Goal: Transaction & Acquisition: Purchase product/service

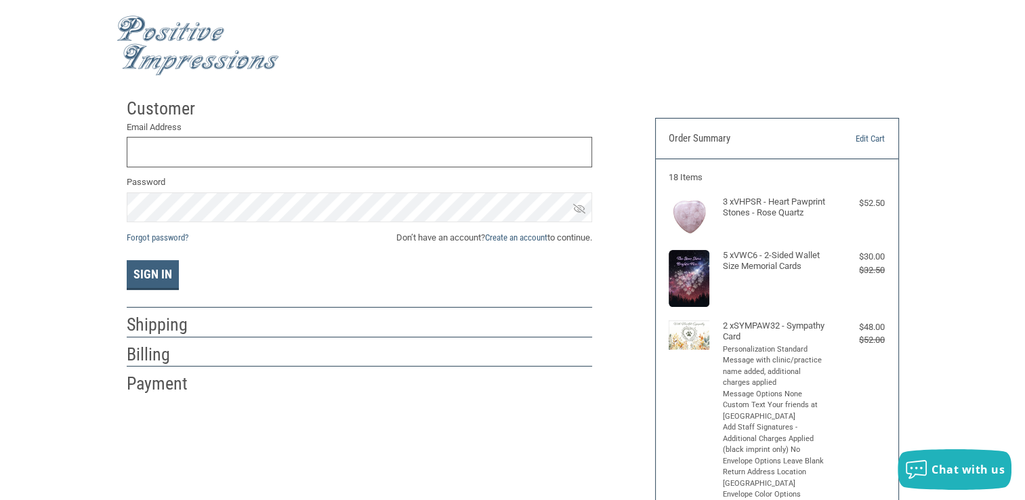
click at [146, 154] on input "Email Address" at bounding box center [359, 152] width 465 height 30
type input "[EMAIL_ADDRESS][DOMAIN_NAME]"
click at [461, 240] on span "Don’t have an account? Create an account to continue." at bounding box center [494, 238] width 196 height 14
click at [501, 234] on link "Create an account" at bounding box center [516, 237] width 62 height 10
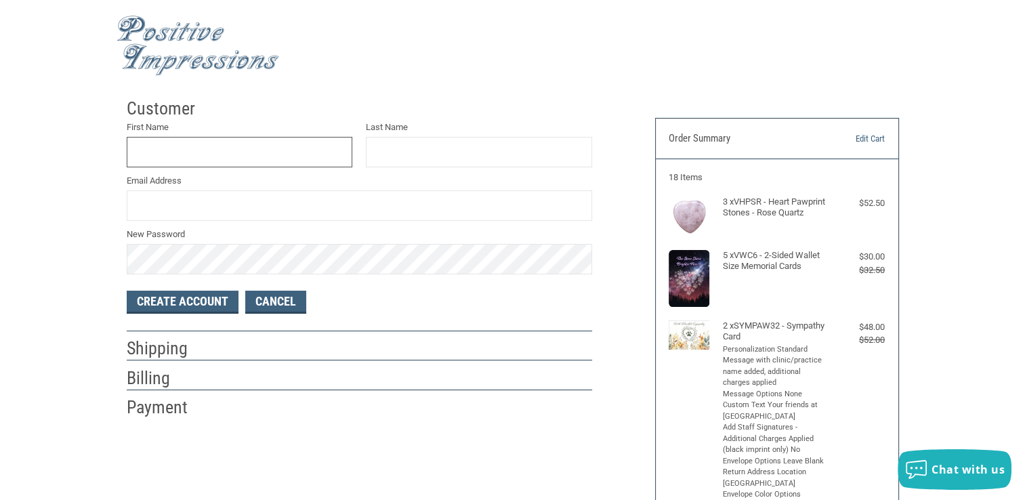
click at [165, 156] on input "First Name" at bounding box center [240, 152] width 226 height 30
type input "[PERSON_NAME]"
type input "LUST"
type input "[EMAIL_ADDRESS][DOMAIN_NAME]"
click at [165, 305] on button "Create Account" at bounding box center [183, 302] width 112 height 23
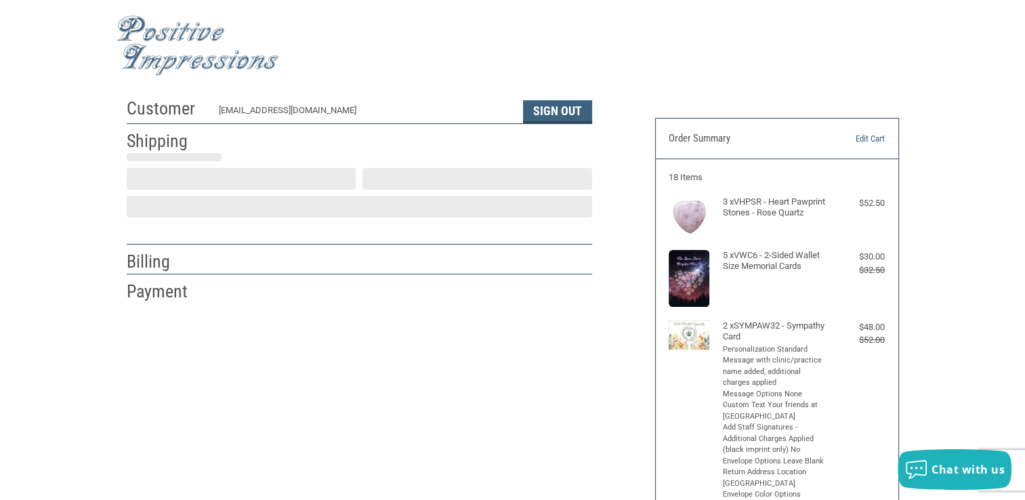
select select "US"
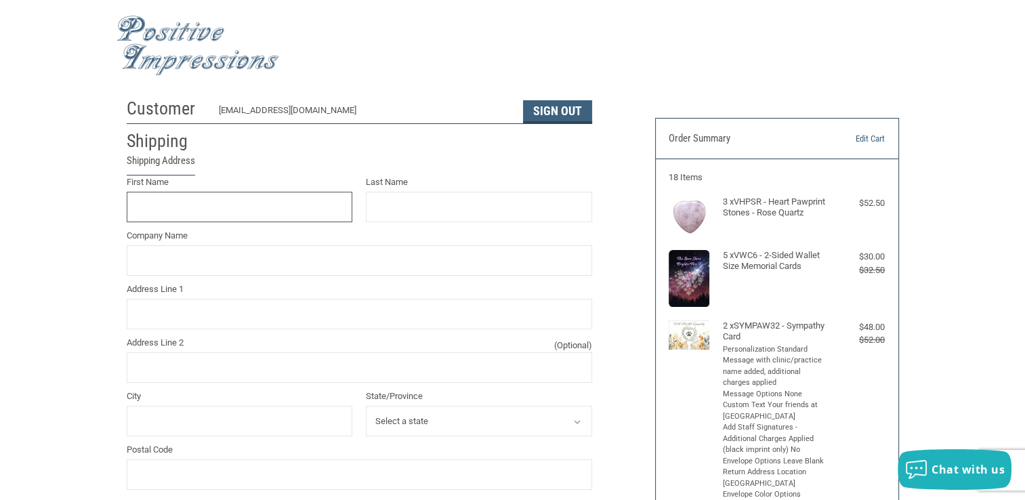
scroll to position [24, 0]
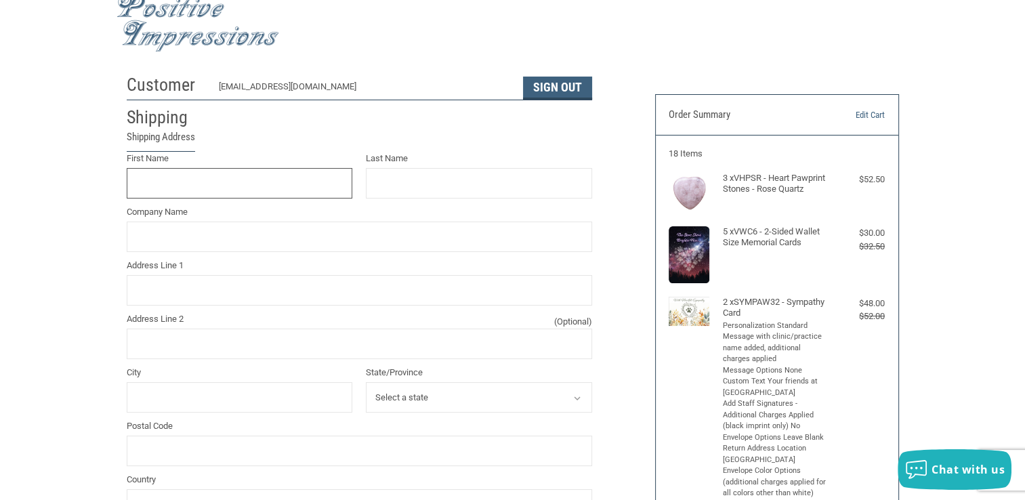
click at [200, 186] on input "First Name" at bounding box center [240, 183] width 226 height 30
type input "[PERSON_NAME]"
type input "LUST"
type input "[GEOGRAPHIC_DATA]"
type input "[STREET_ADDRESS]"
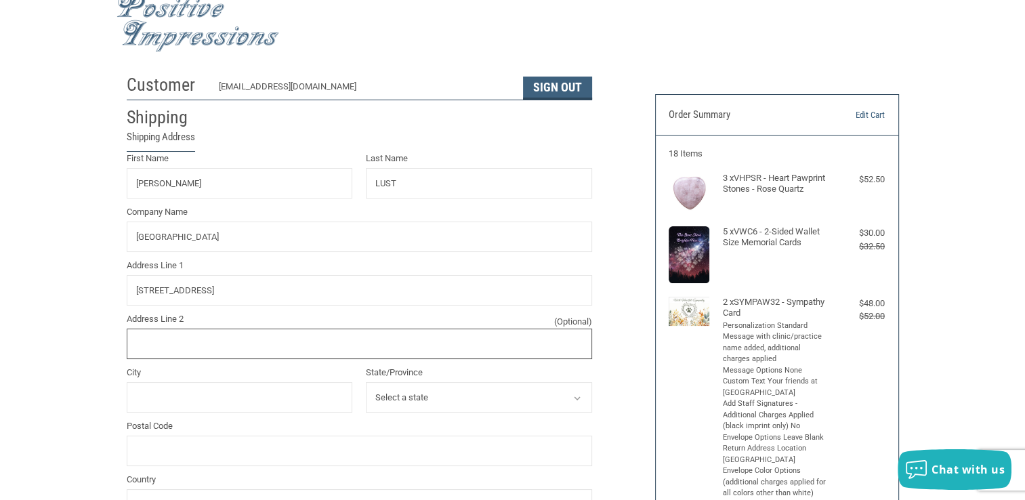
type input "[GEOGRAPHIC_DATA], [GEOGRAPHIC_DATA] 43302"
type input "[PERSON_NAME]"
select select "OH"
type input "43302"
type input "7403894661"
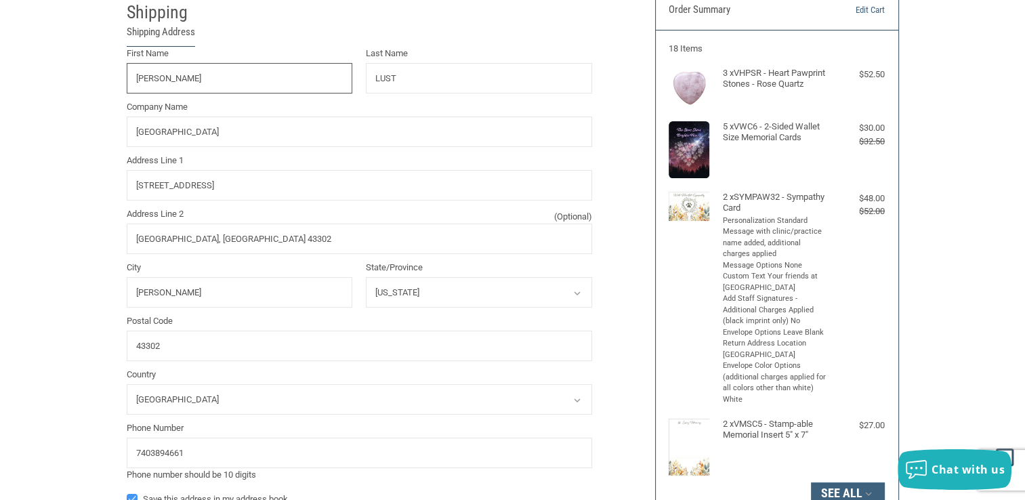
scroll to position [159, 0]
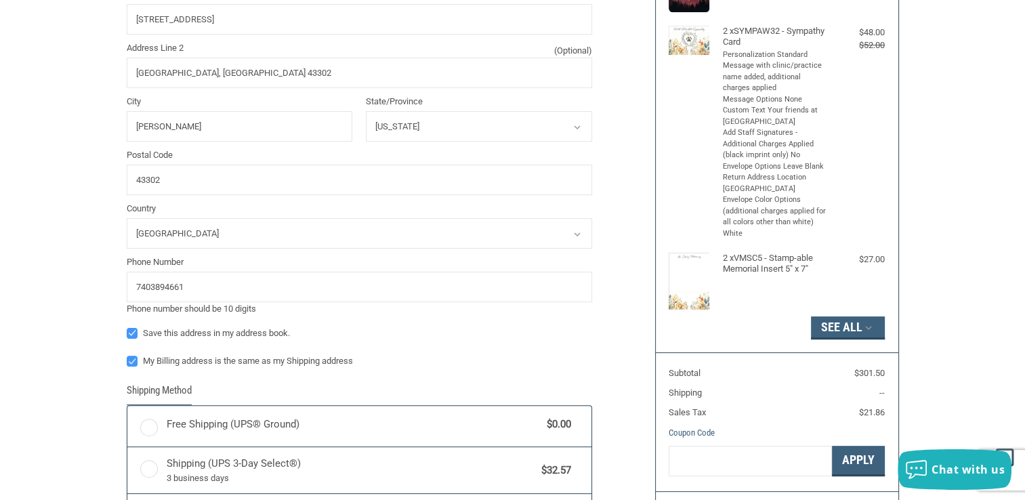
radio input "true"
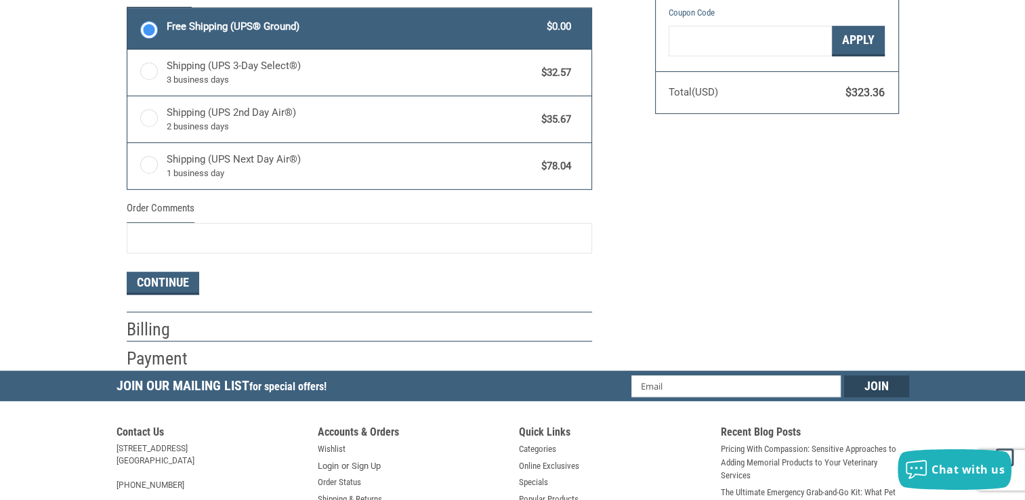
scroll to position [723, 0]
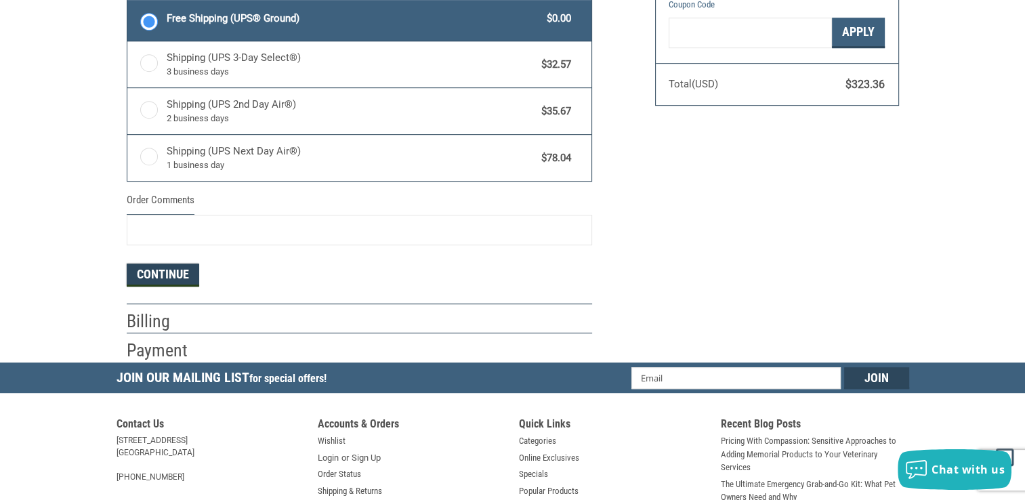
click at [173, 274] on button "Continue" at bounding box center [163, 274] width 72 height 23
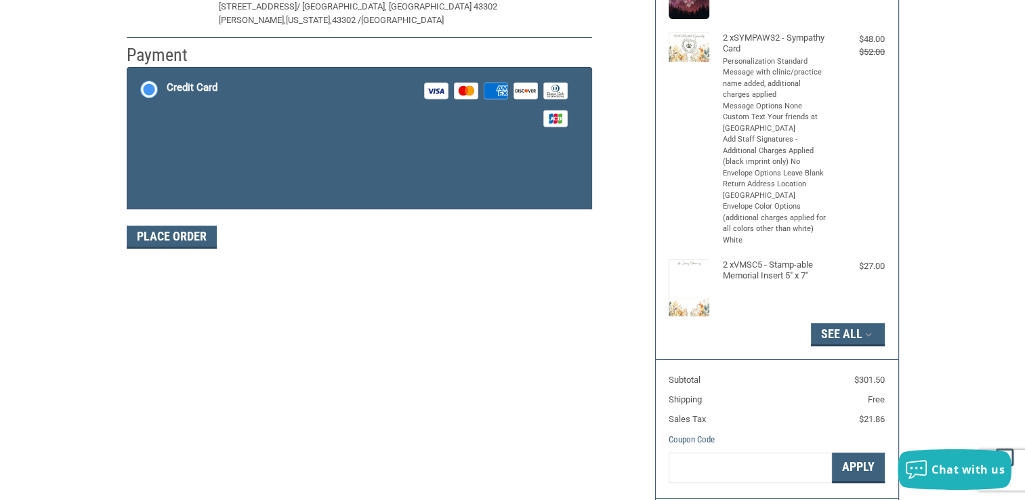
scroll to position [225, 0]
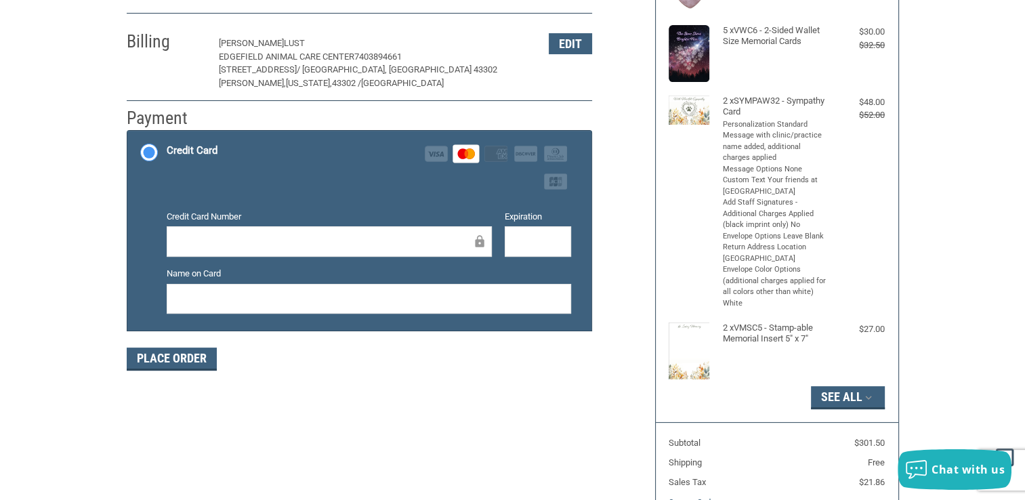
click at [509, 240] on div at bounding box center [538, 241] width 66 height 30
click at [568, 381] on div "Customer [EMAIL_ADDRESS][DOMAIN_NAME] Sign Out Shipping [PERSON_NAME] LUST EDGE…" at bounding box center [380, 127] width 528 height 520
click at [173, 362] on button "Place Order" at bounding box center [172, 358] width 90 height 23
